Goal: Browse casually

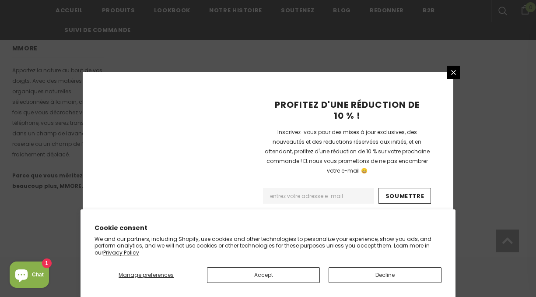
scroll to position [639, 0]
